Goal: Task Accomplishment & Management: Manage account settings

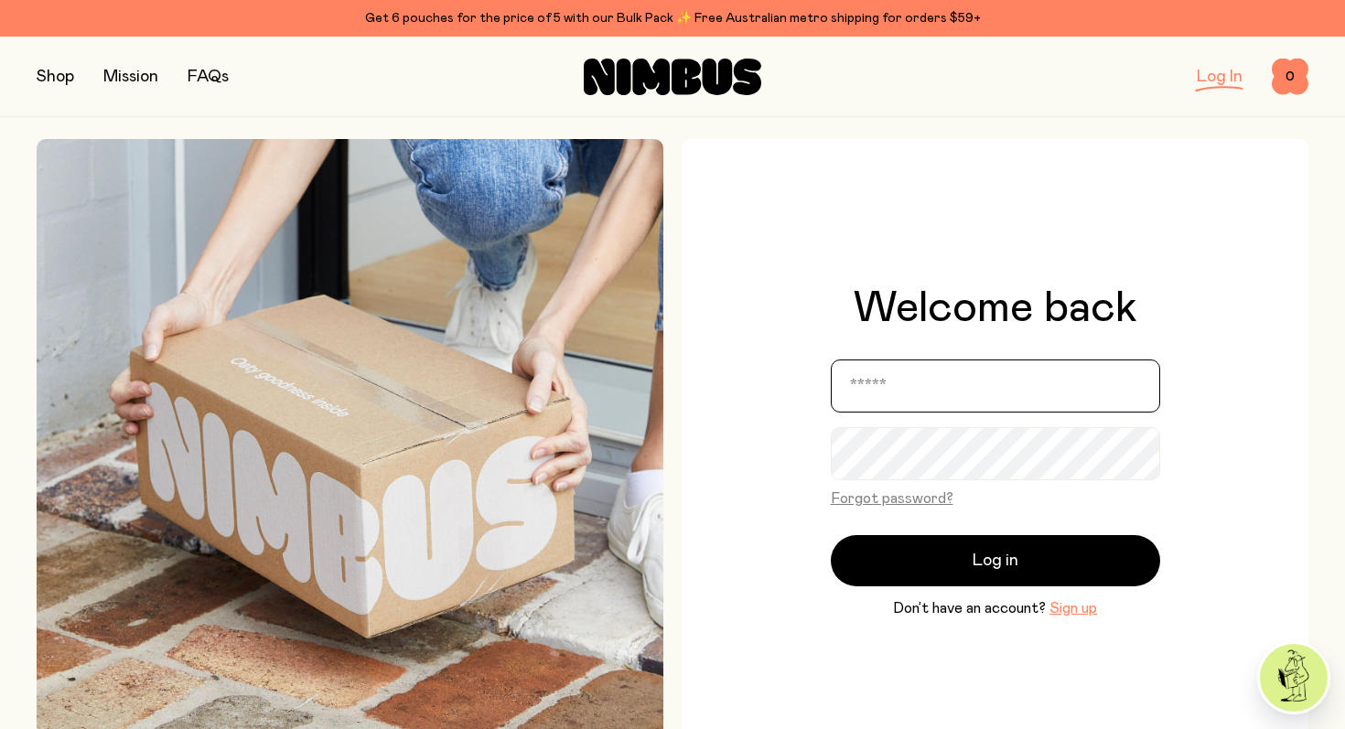
click at [930, 390] on input "email" at bounding box center [995, 386] width 329 height 53
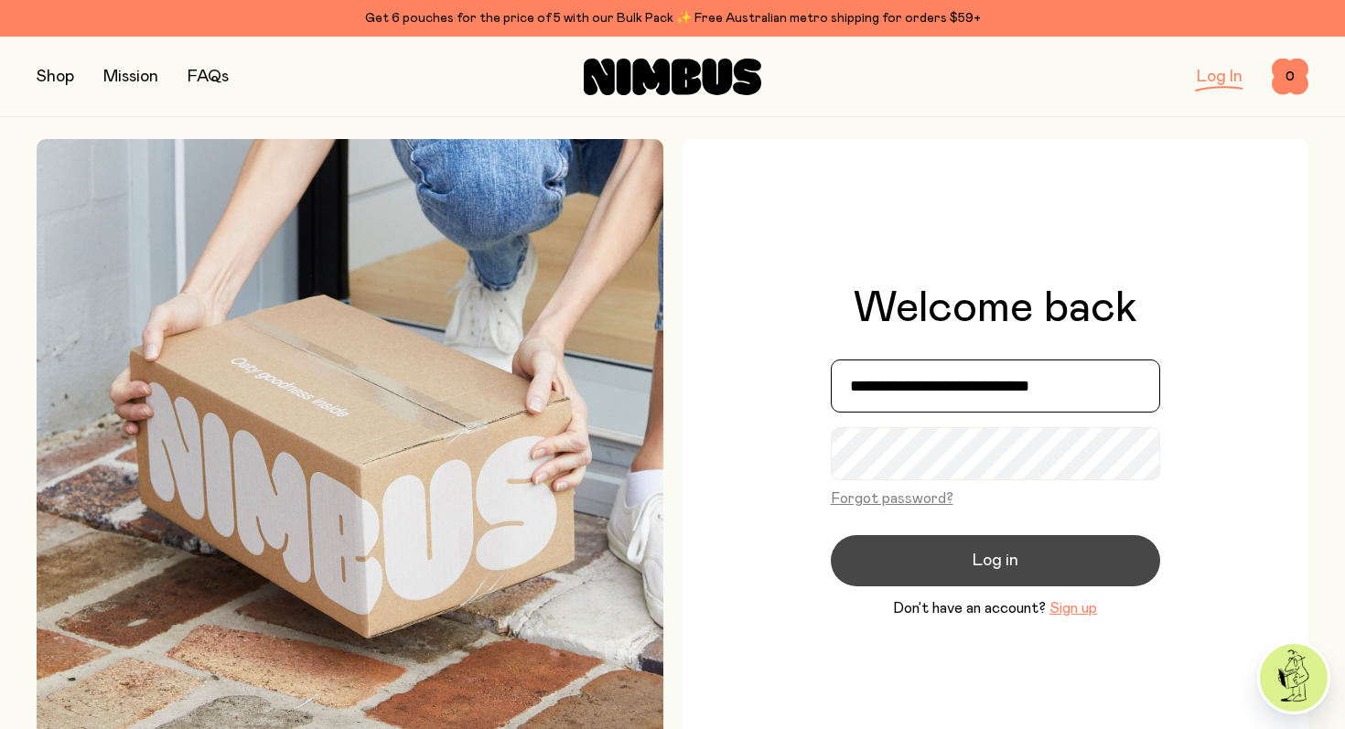
type input "**********"
click at [920, 556] on button "Log in" at bounding box center [995, 560] width 329 height 51
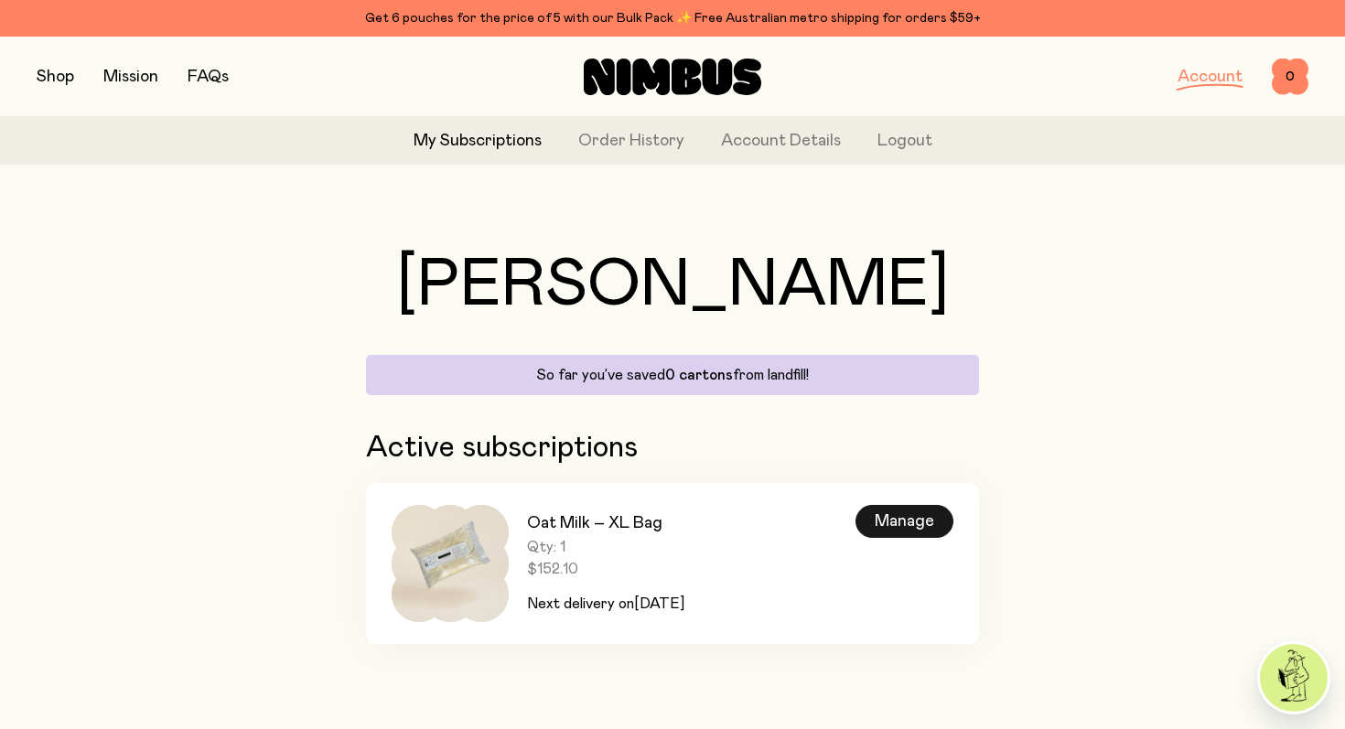
click at [908, 521] on div "Manage" at bounding box center [905, 521] width 98 height 33
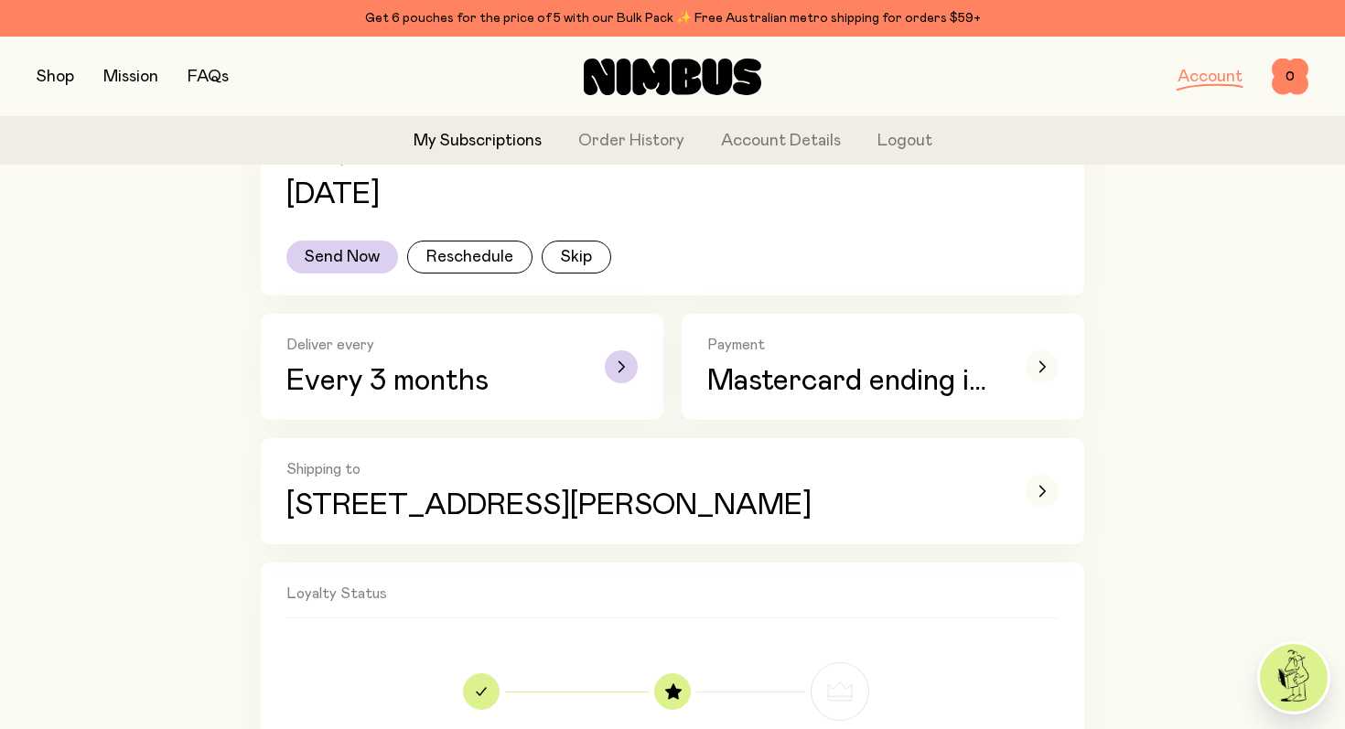
scroll to position [318, 0]
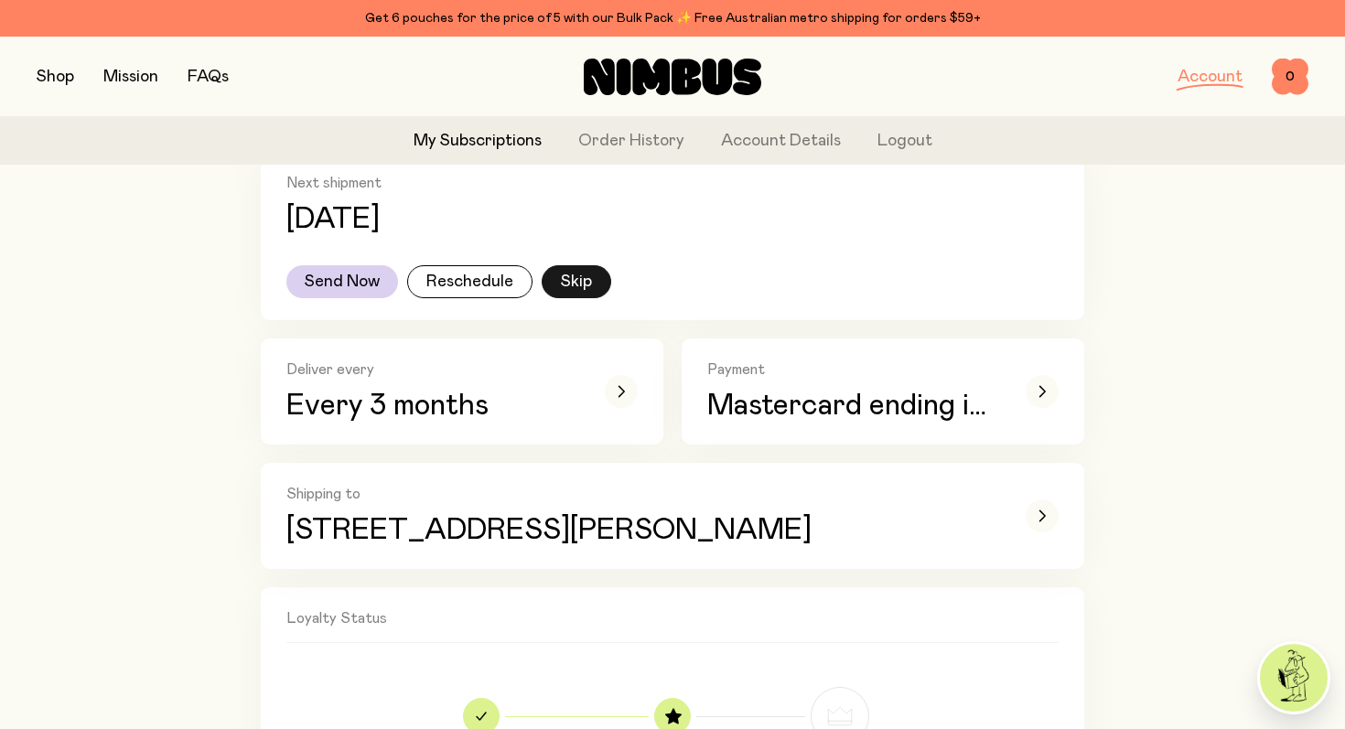
click at [570, 291] on button "Skip" at bounding box center [577, 281] width 70 height 33
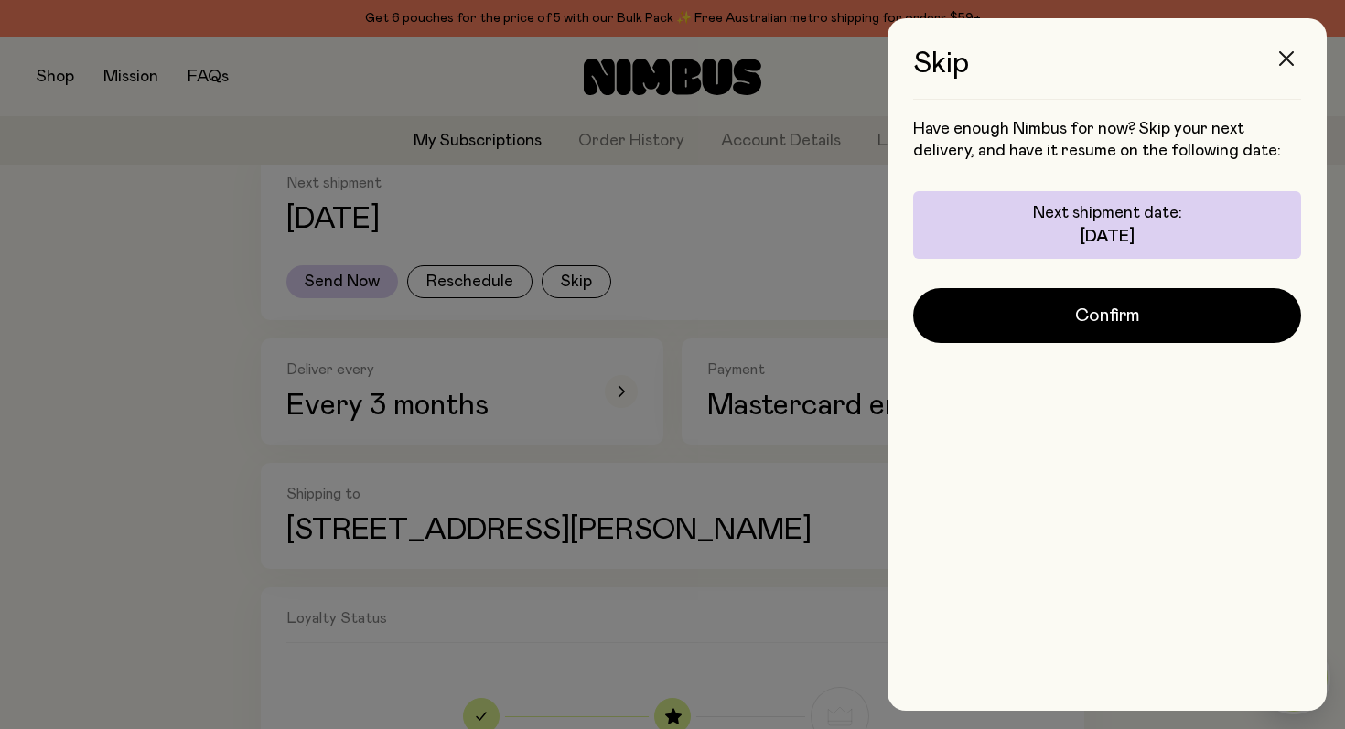
click at [1293, 46] on button "button" at bounding box center [1287, 59] width 44 height 44
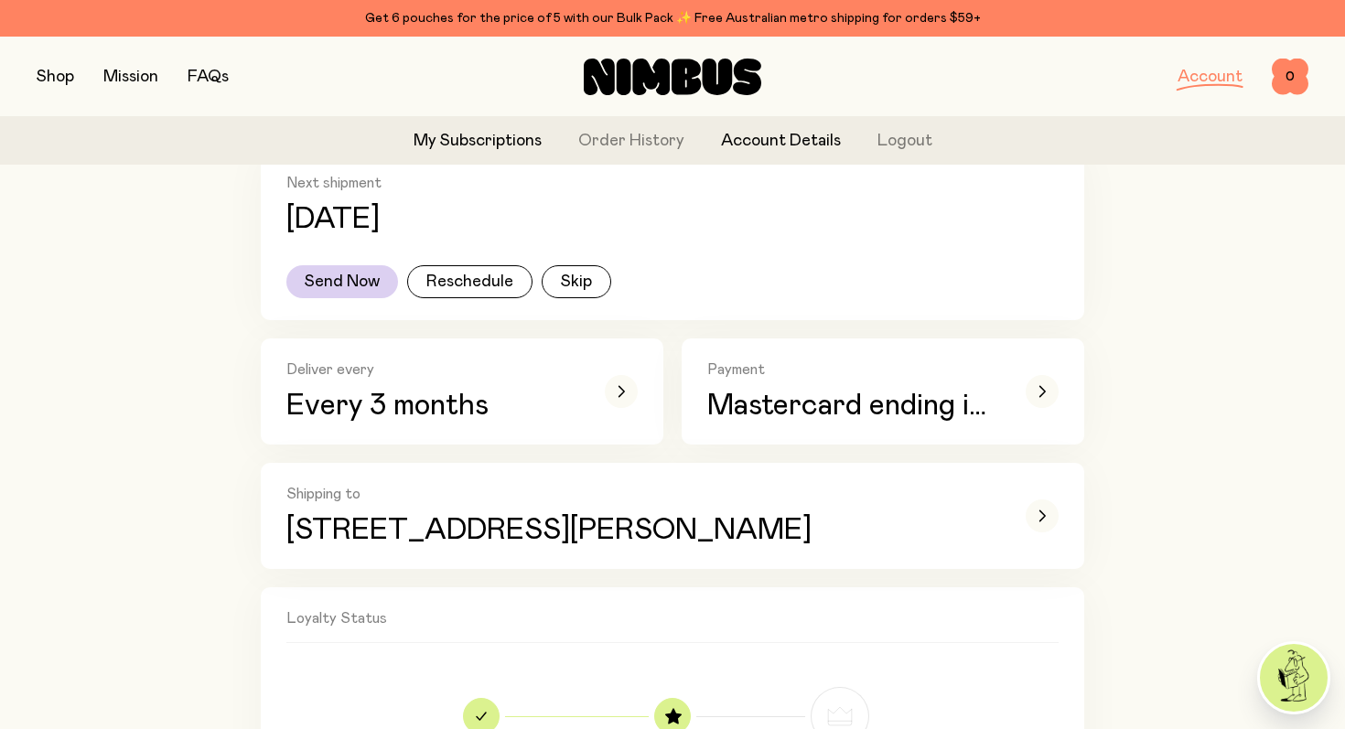
click at [778, 140] on link "Account Details" at bounding box center [781, 141] width 120 height 25
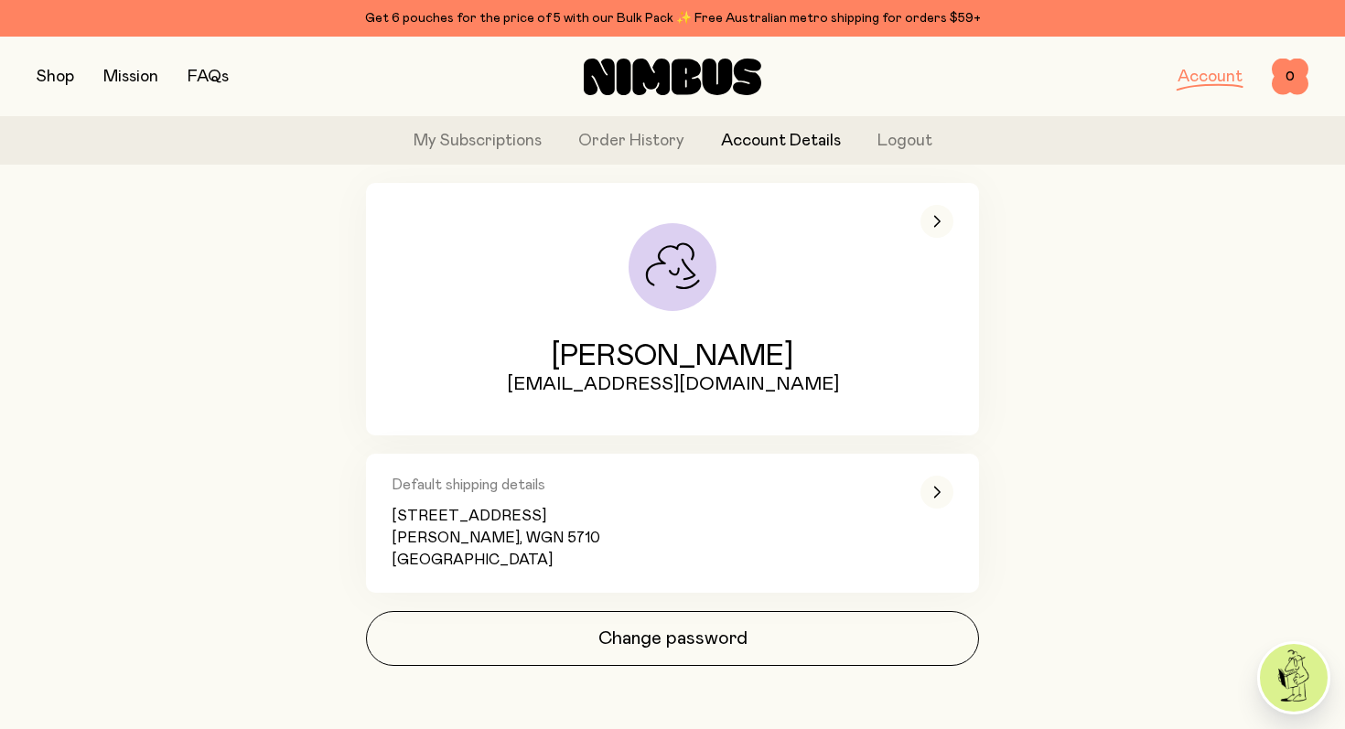
scroll to position [160, 0]
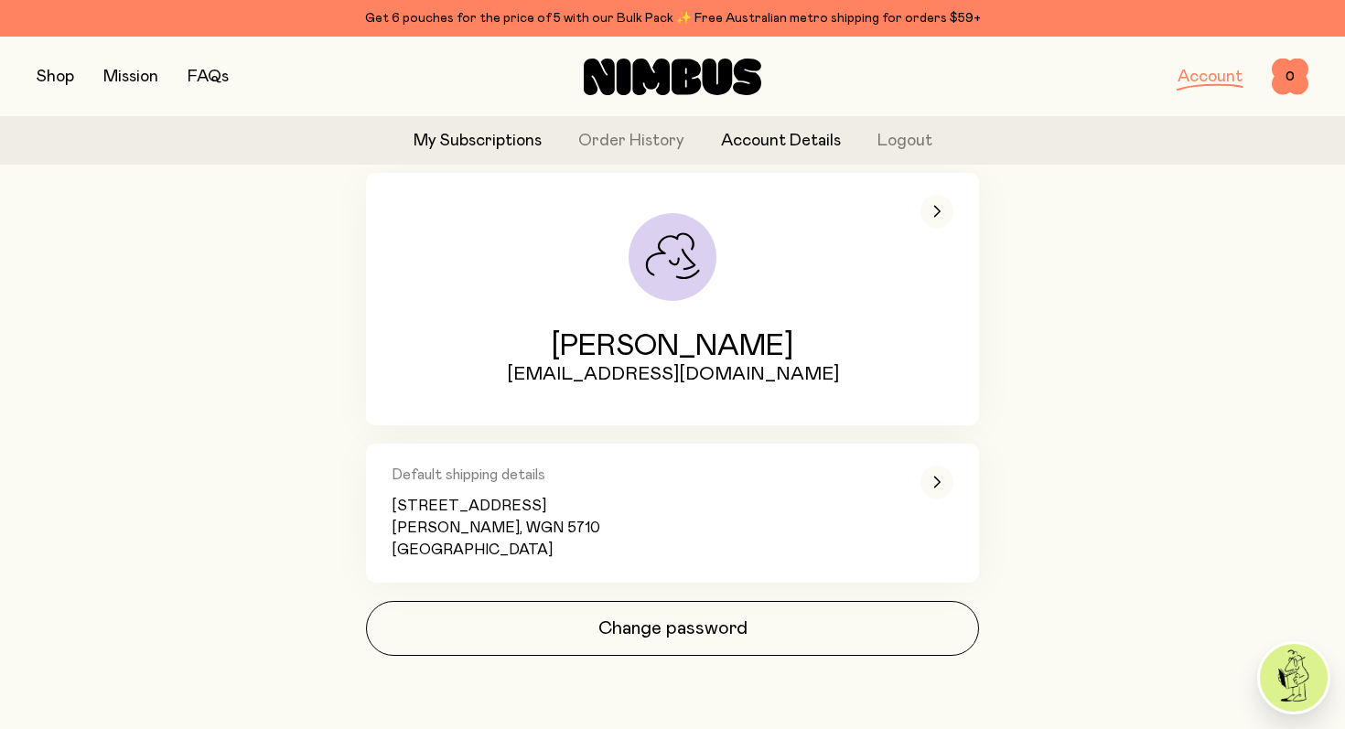
click at [500, 147] on link "My Subscriptions" at bounding box center [478, 141] width 128 height 25
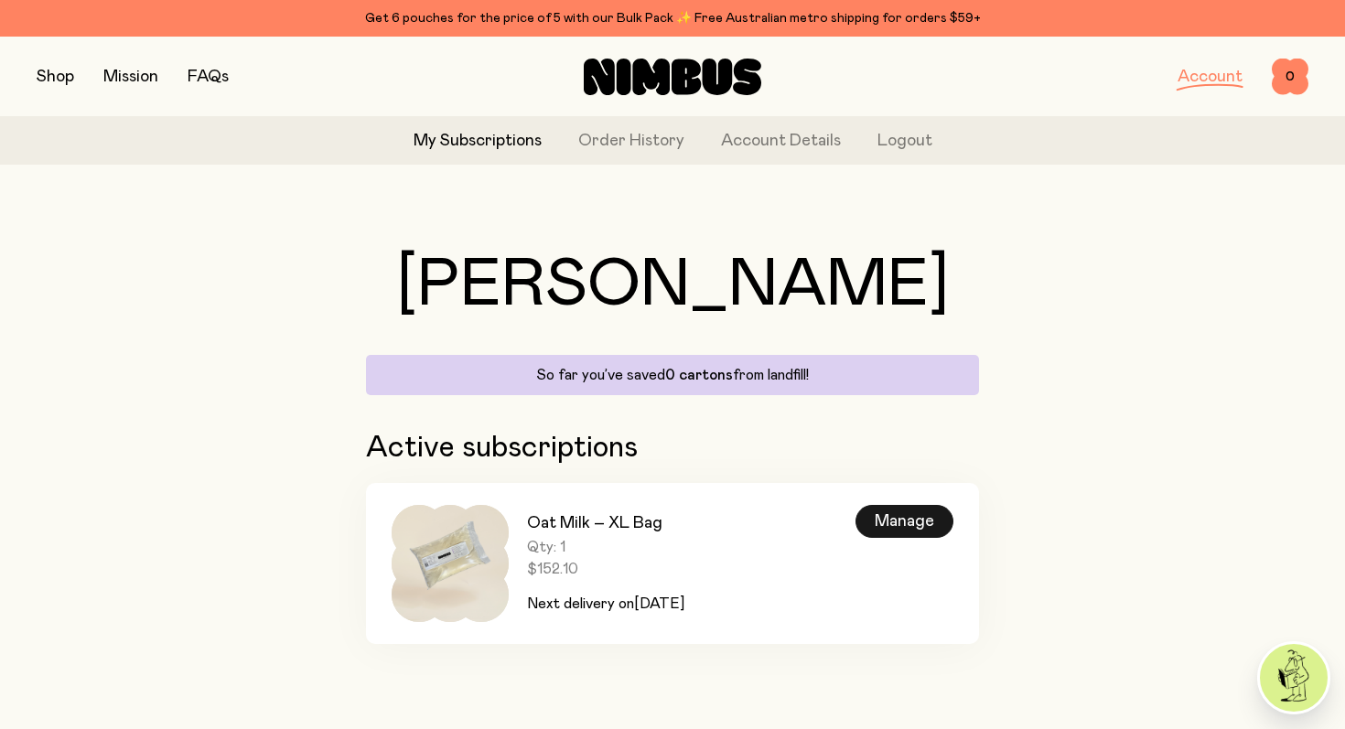
click at [905, 516] on div "Manage" at bounding box center [905, 521] width 98 height 33
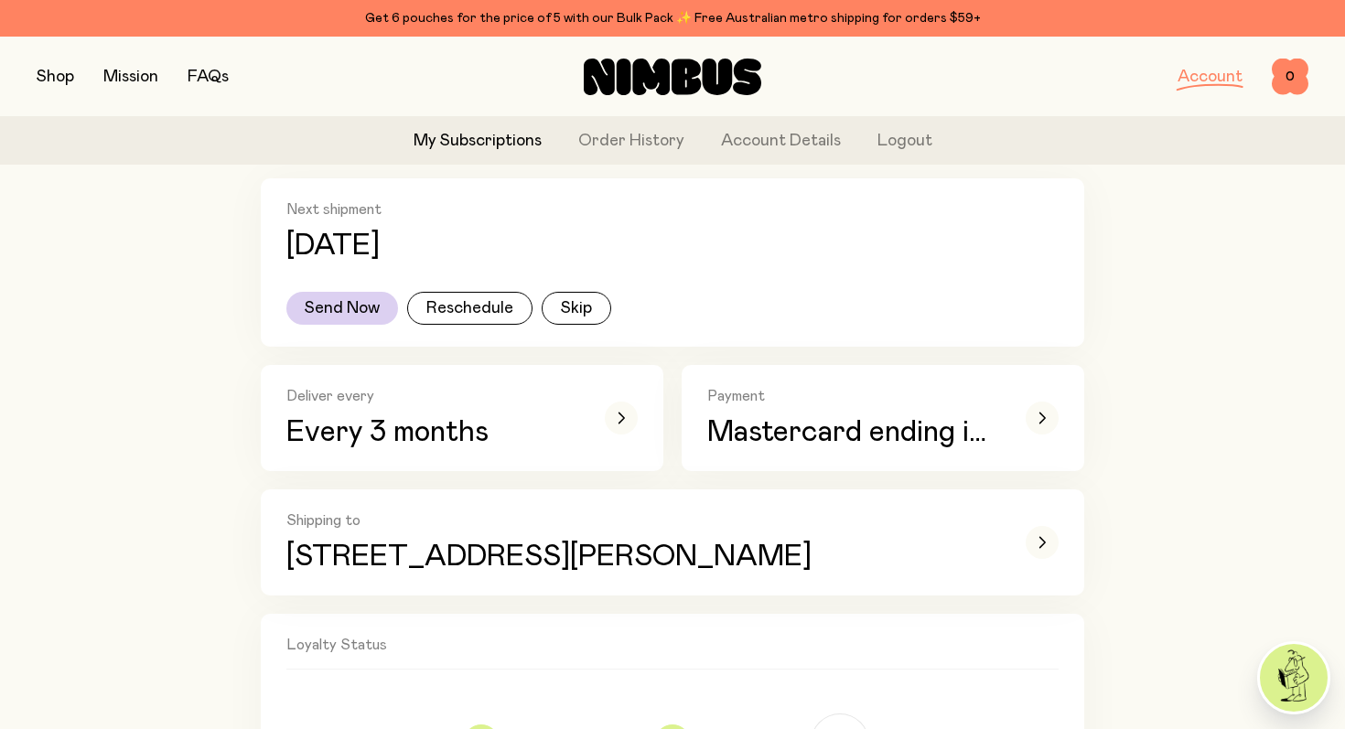
scroll to position [297, 0]
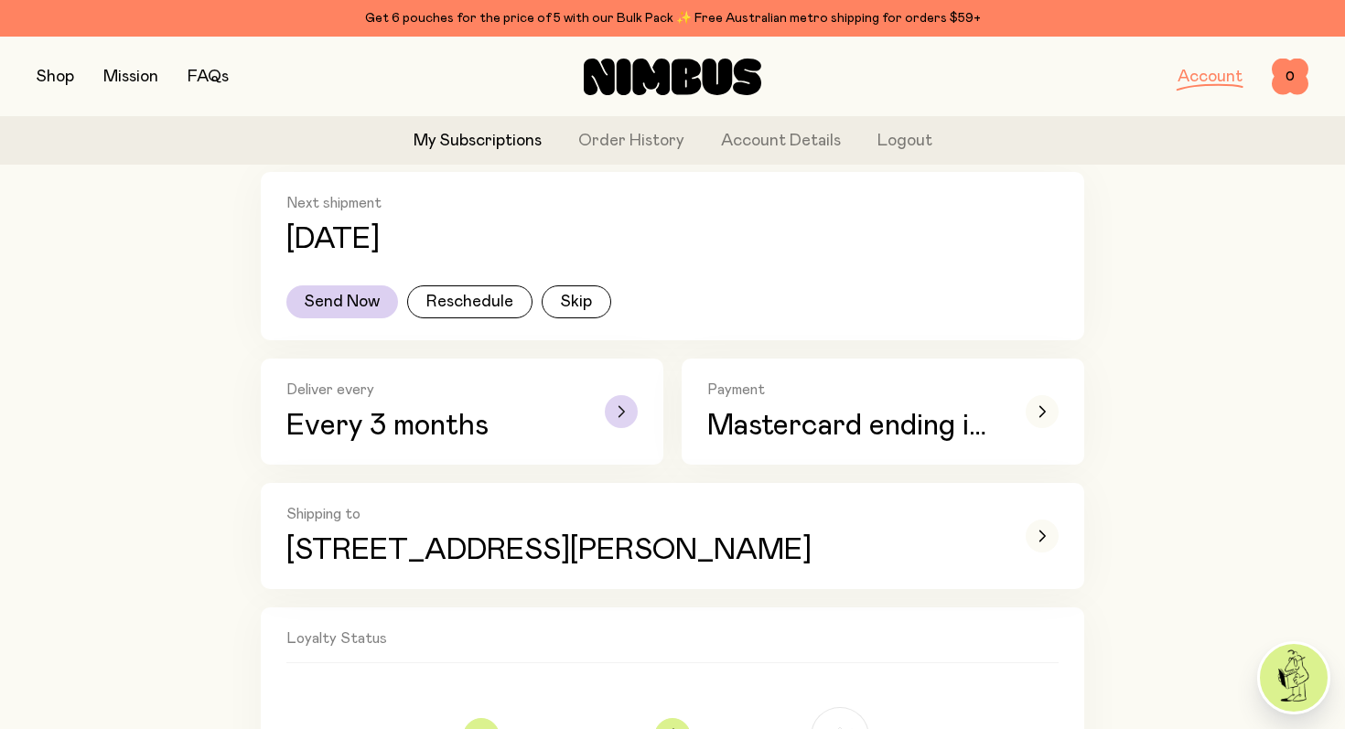
click at [617, 426] on div "button" at bounding box center [621, 411] width 33 height 33
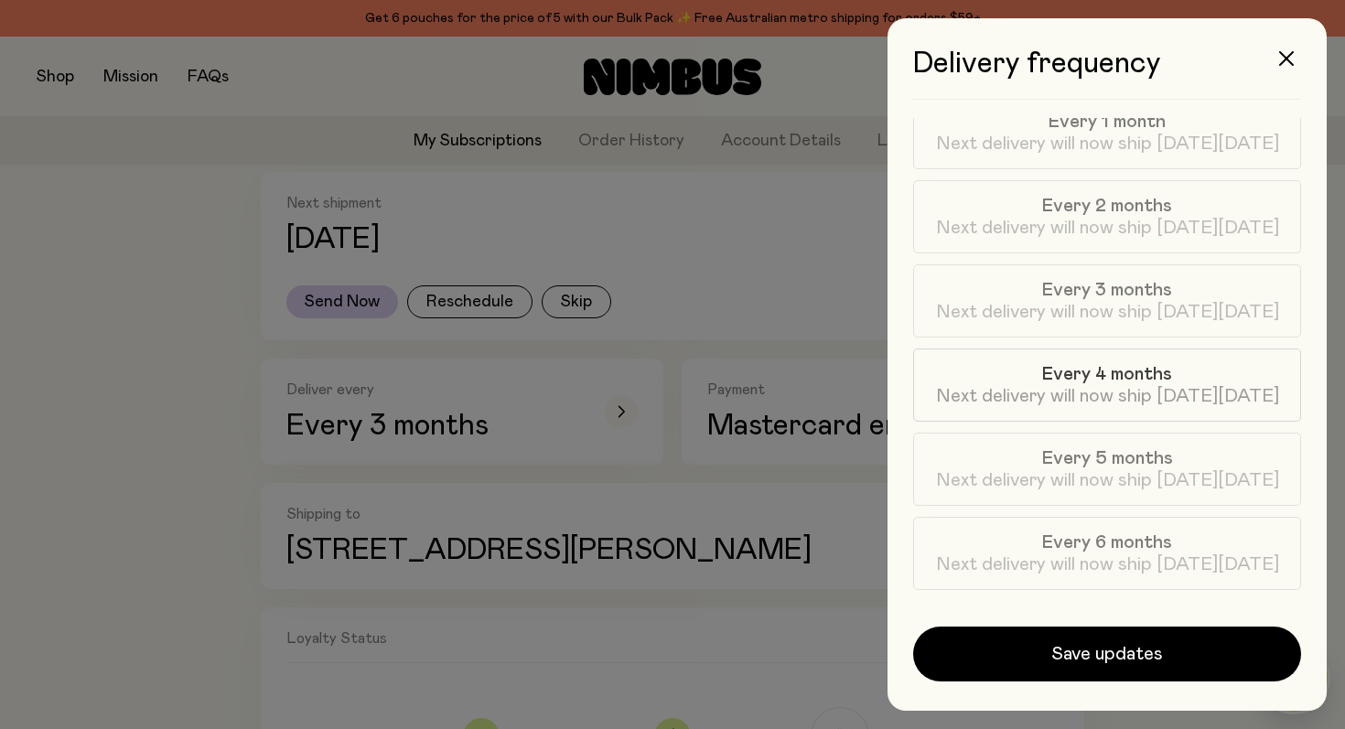
scroll to position [0, 0]
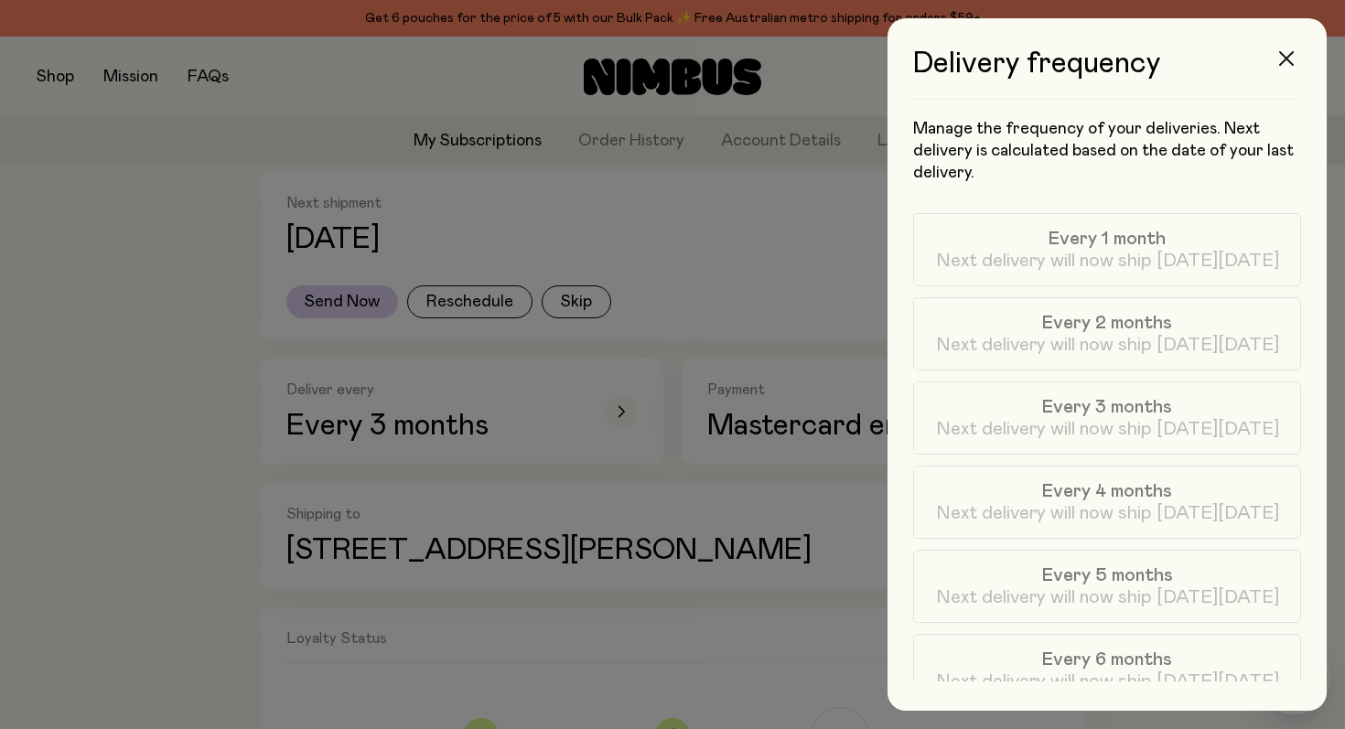
click at [1288, 57] on icon "button" at bounding box center [1286, 58] width 15 height 15
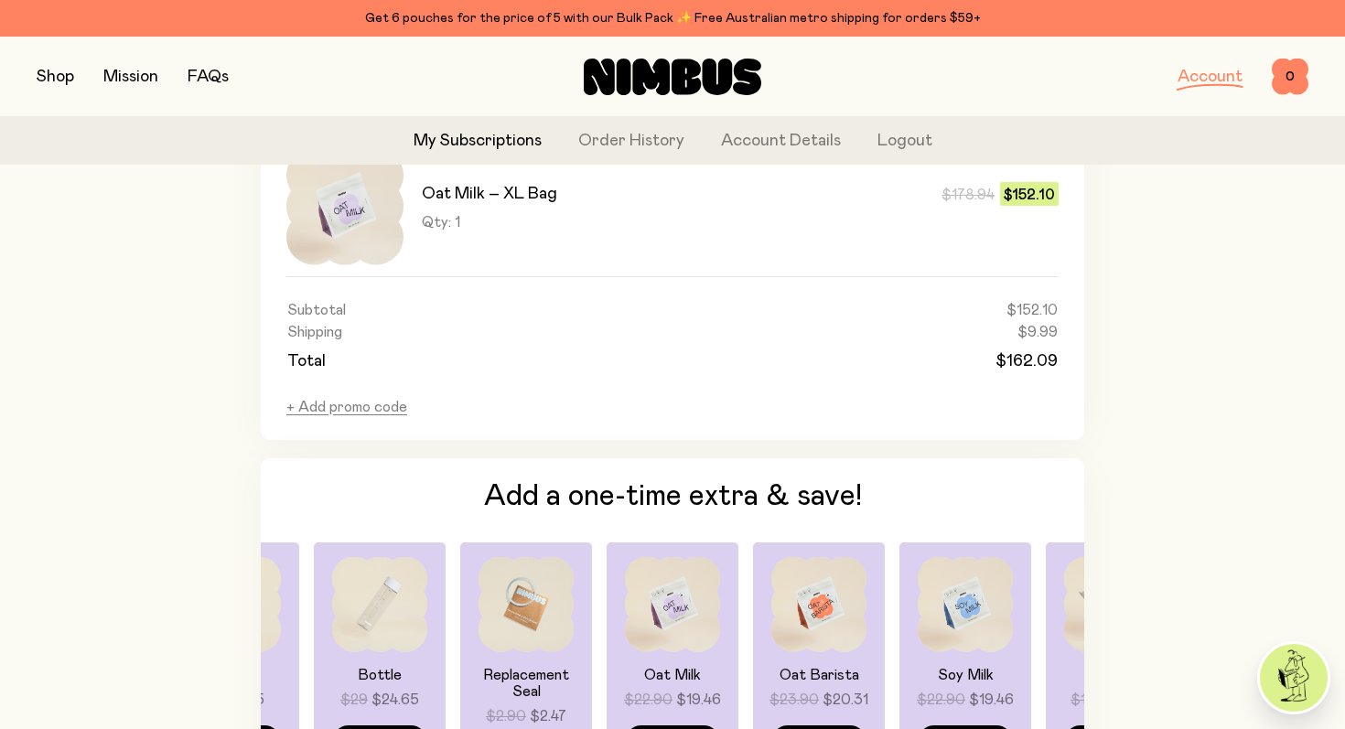
scroll to position [1354, 0]
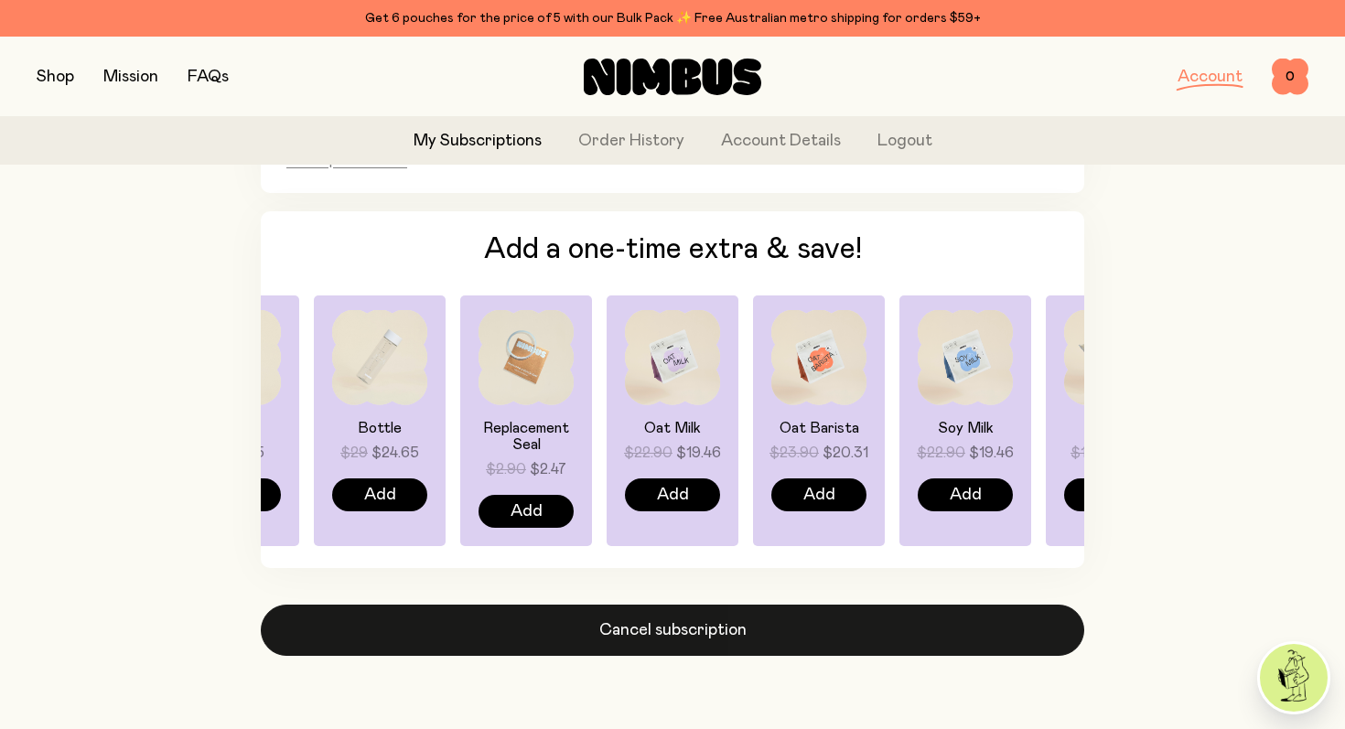
click at [618, 636] on button "Cancel subscription" at bounding box center [673, 630] width 824 height 51
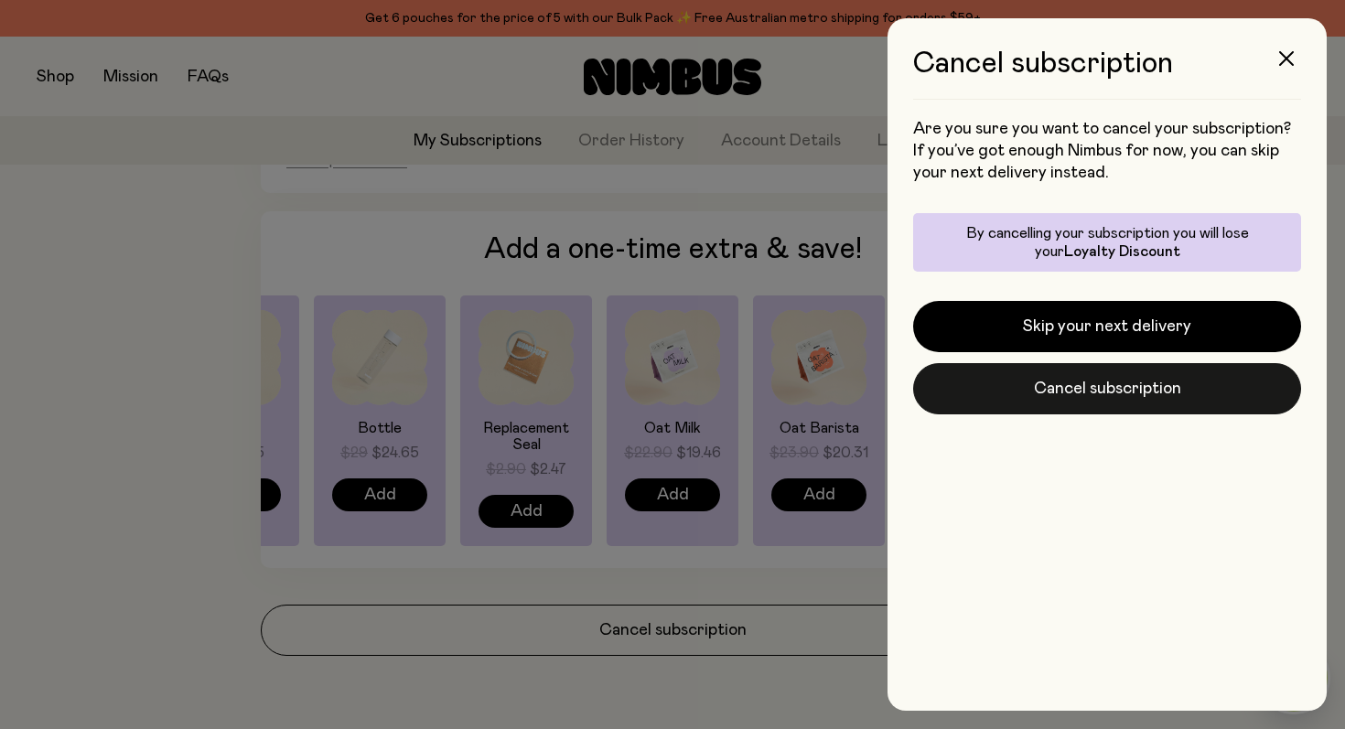
click at [1079, 383] on button "Cancel subscription" at bounding box center [1107, 388] width 388 height 51
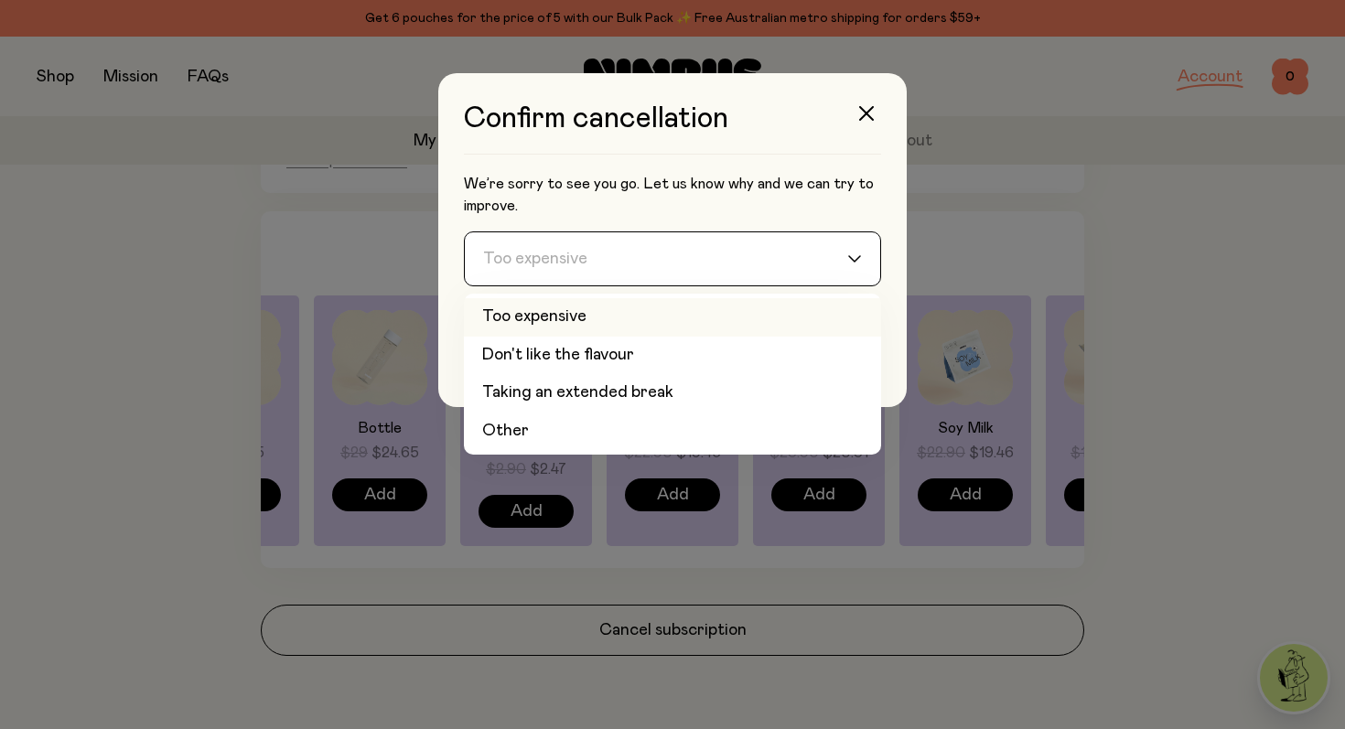
click at [813, 265] on input "Search for option" at bounding box center [661, 258] width 370 height 53
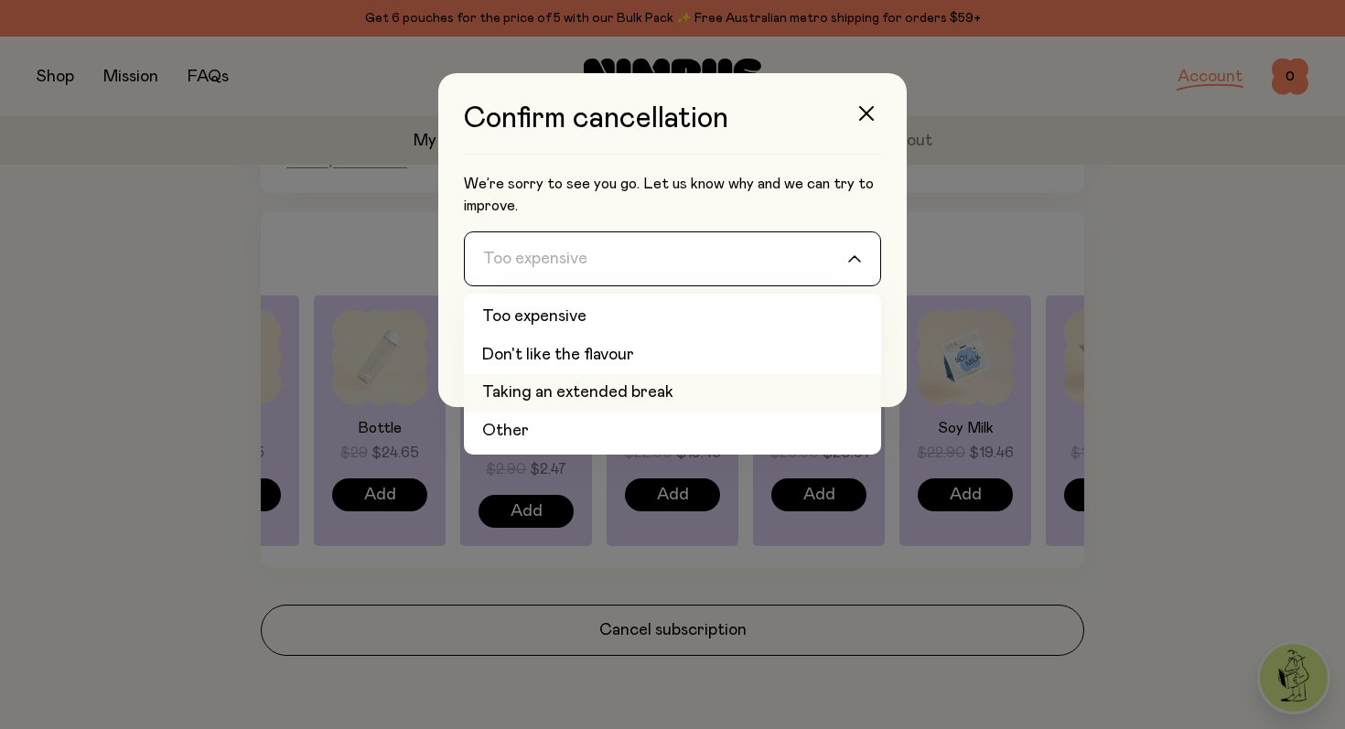
click at [767, 393] on li "Taking an extended break" at bounding box center [672, 393] width 417 height 38
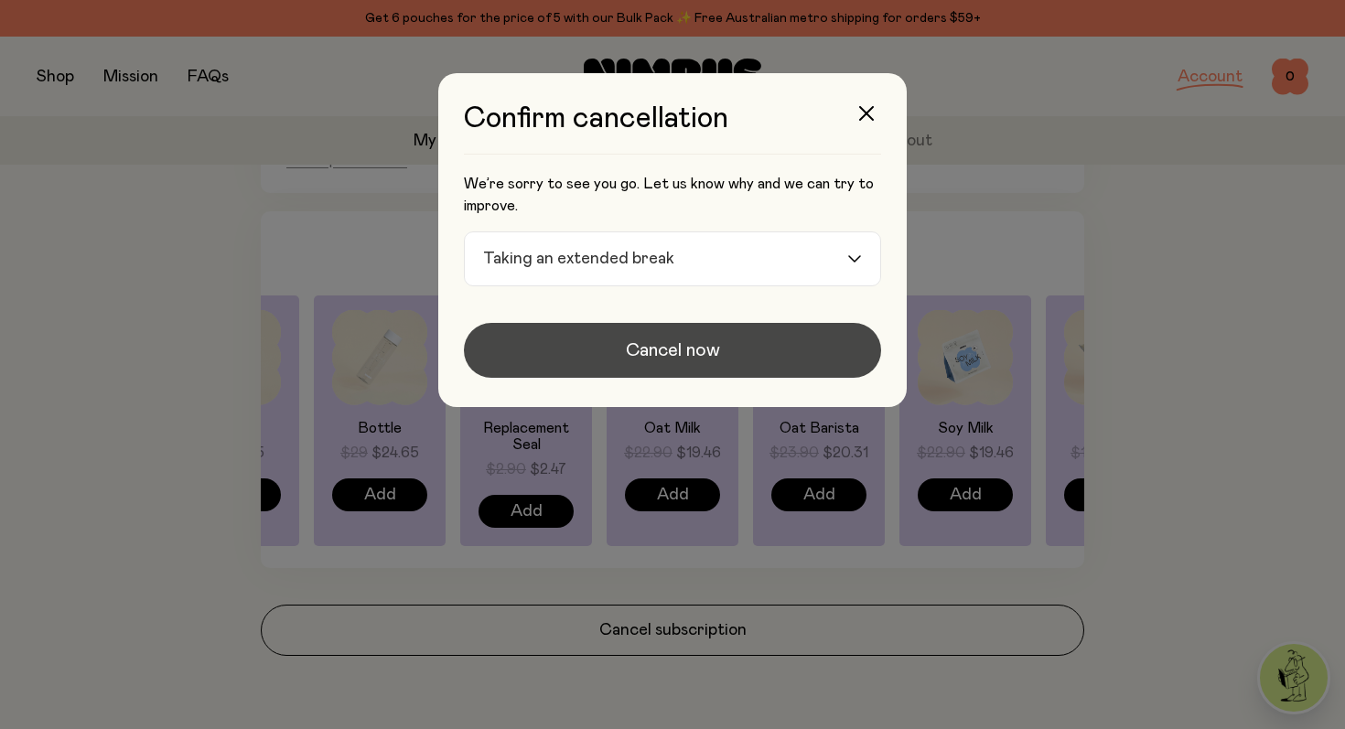
click at [672, 357] on span "Cancel now" at bounding box center [673, 351] width 94 height 26
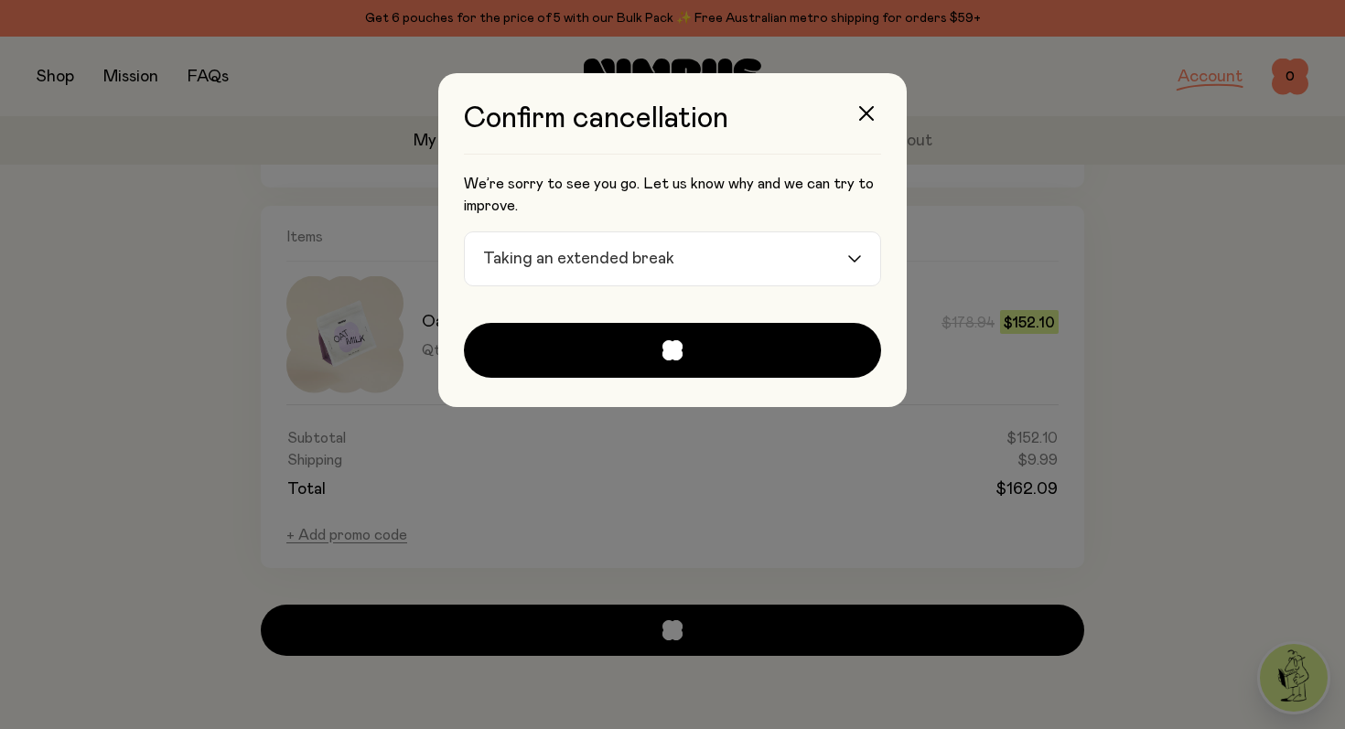
scroll to position [598, 0]
